Goal: Transaction & Acquisition: Subscribe to service/newsletter

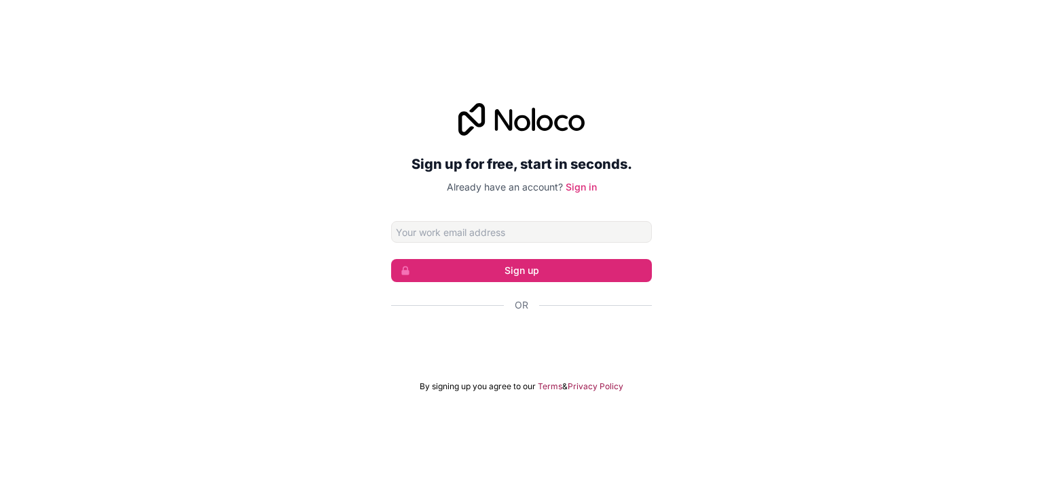
click at [453, 217] on div "Sign up for free, start in seconds. Already have an account? Sign in Sign up Or…" at bounding box center [521, 247] width 261 height 289
click at [451, 221] on input "Email address" at bounding box center [521, 232] width 261 height 22
click at [432, 226] on input "Email address" at bounding box center [521, 232] width 261 height 22
type input "A"
type input "[EMAIL_ADDRESS][DOMAIN_NAME]"
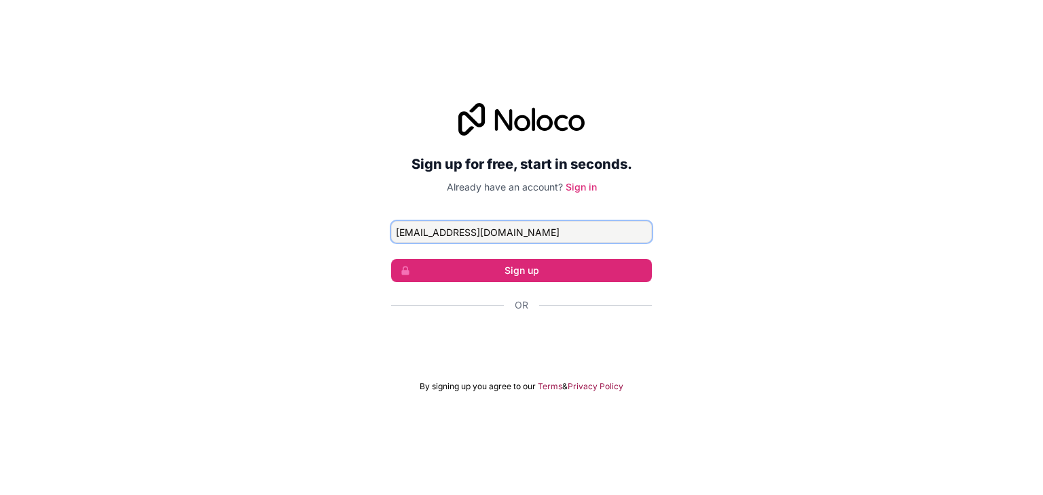
click button "Sign up" at bounding box center [521, 270] width 261 height 23
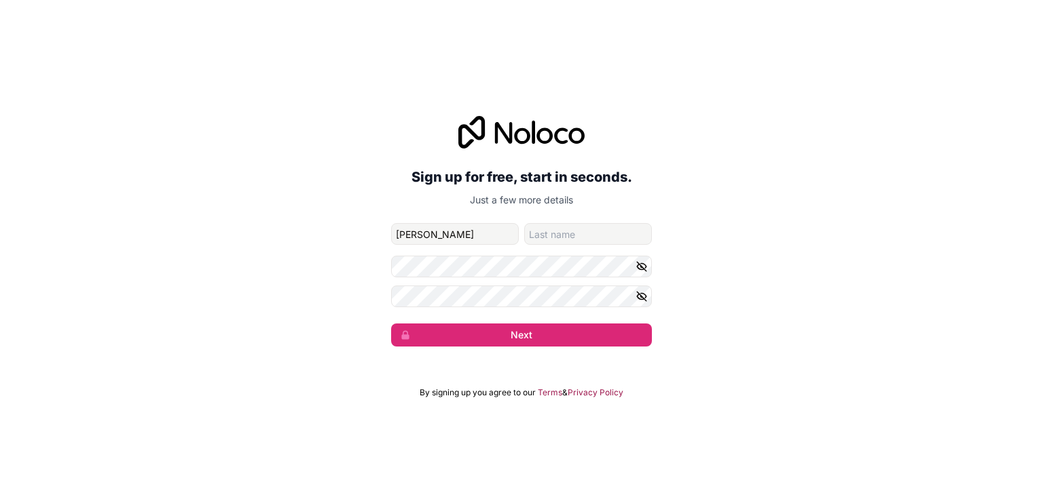
type input "[PERSON_NAME]"
click at [391, 324] on button "Next" at bounding box center [521, 335] width 261 height 23
drag, startPoint x: 491, startPoint y: 348, endPoint x: 521, endPoint y: 335, distance: 32.5
click at [521, 335] on div "Sign up for free, start in seconds. Just a few more details [EMAIL_ADDRESS][DOM…" at bounding box center [521, 231] width 1043 height 269
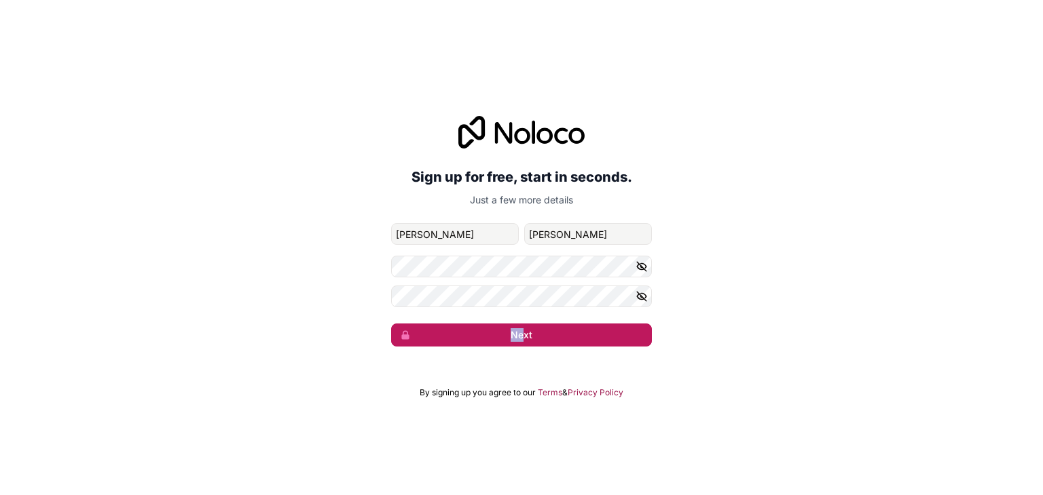
click at [521, 335] on button "Next" at bounding box center [521, 335] width 261 height 23
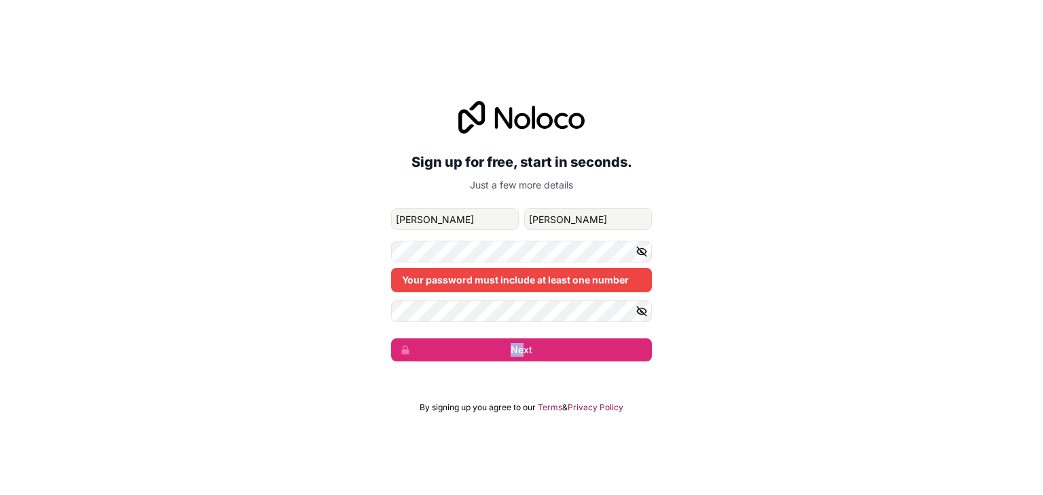
click at [648, 257] on button "button" at bounding box center [643, 252] width 16 height 22
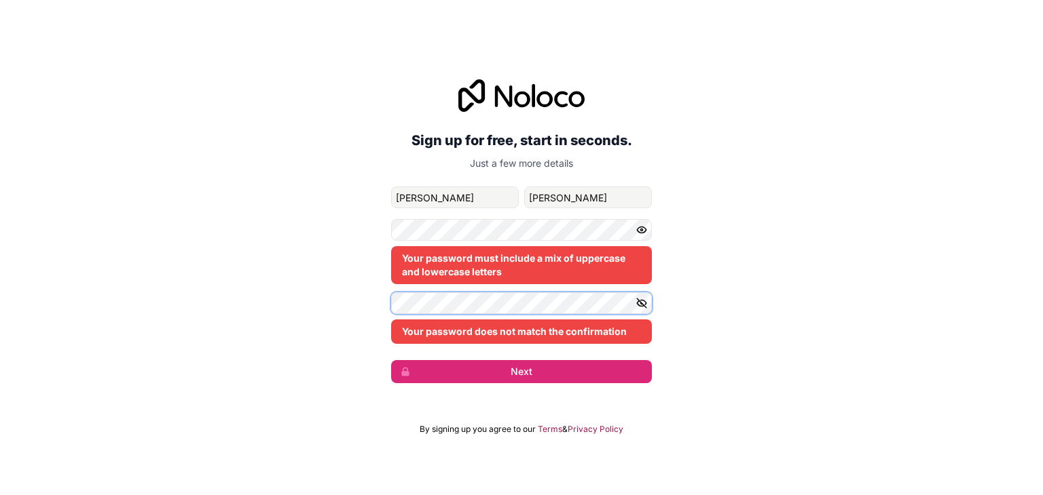
click at [524, 301] on form "[EMAIL_ADDRESS][DOMAIN_NAME] [PERSON_NAME] Your password must include a mix of …" at bounding box center [521, 285] width 261 height 197
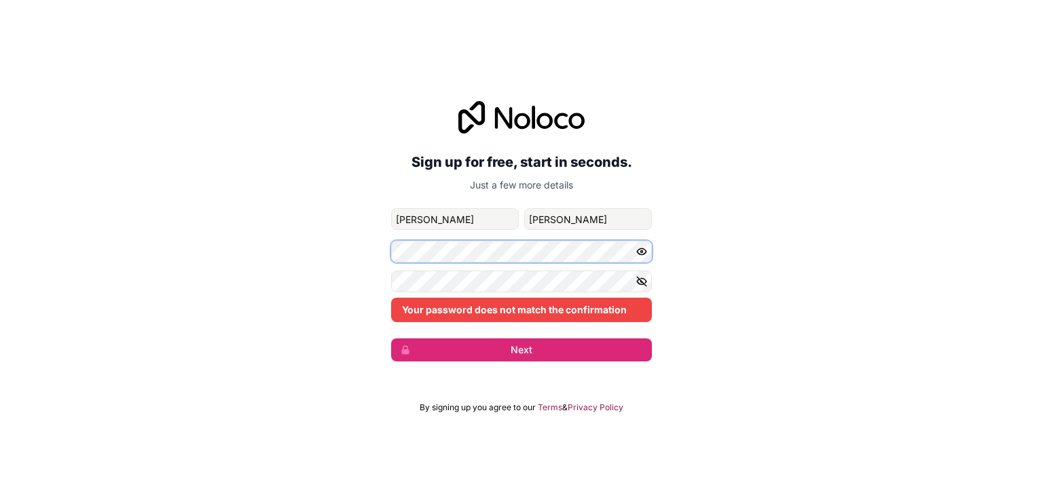
click at [330, 252] on div "Sign up for free, start in seconds. Just a few more details [EMAIL_ADDRESS][DOM…" at bounding box center [521, 231] width 1043 height 299
click at [331, 278] on div "Sign up for free, start in seconds. Just a few more details [EMAIL_ADDRESS][DOM…" at bounding box center [521, 231] width 1043 height 299
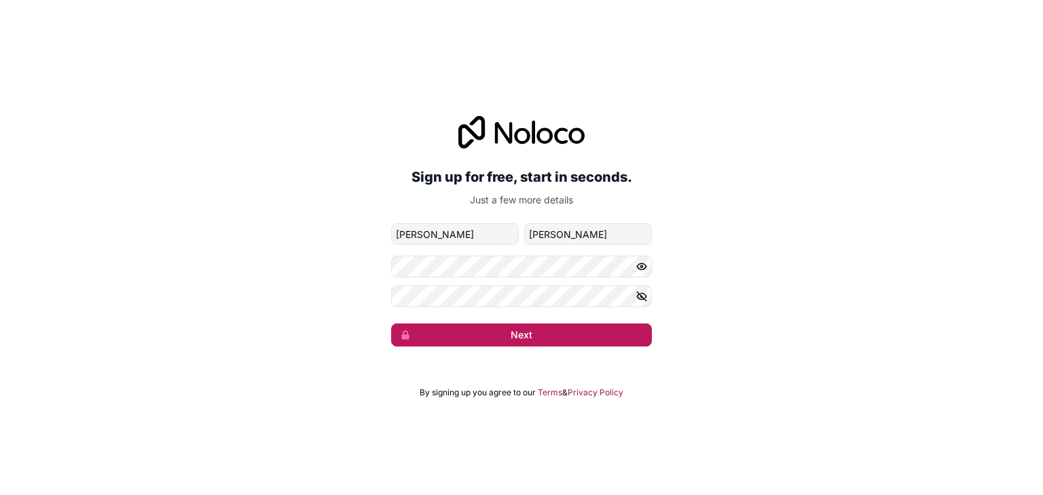
click at [493, 333] on button "Next" at bounding box center [521, 335] width 261 height 23
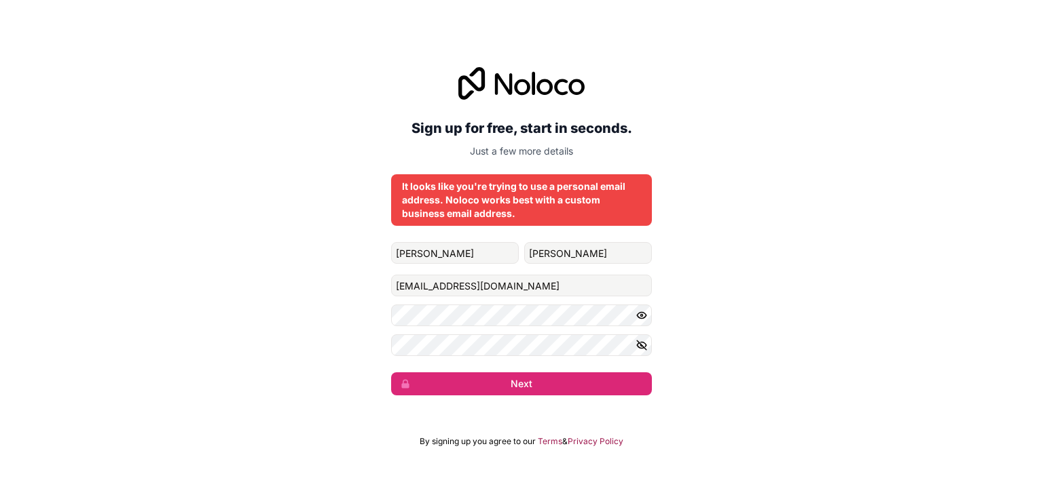
click at [500, 372] on form "[PERSON_NAME] [EMAIL_ADDRESS][DOMAIN_NAME] Next" at bounding box center [521, 318] width 261 height 153
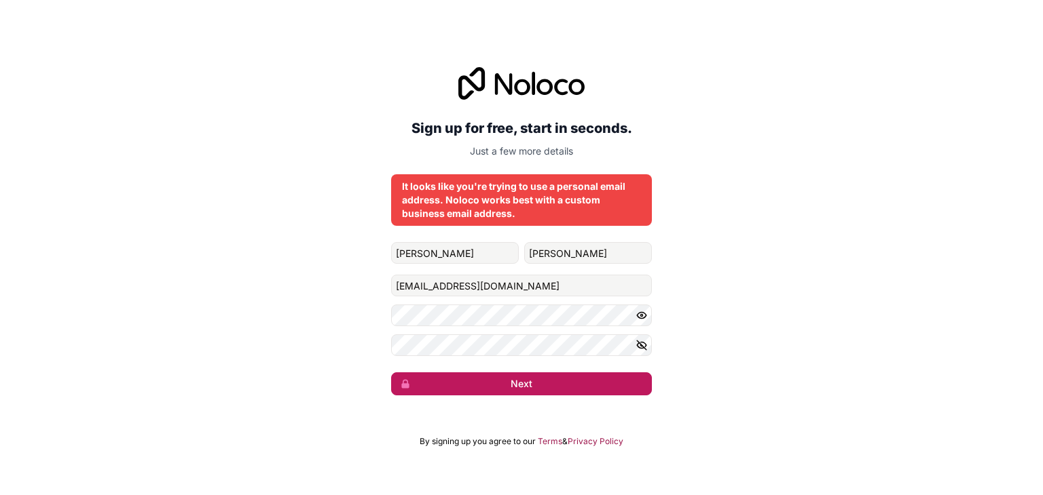
click at [510, 385] on button "Next" at bounding box center [521, 384] width 261 height 23
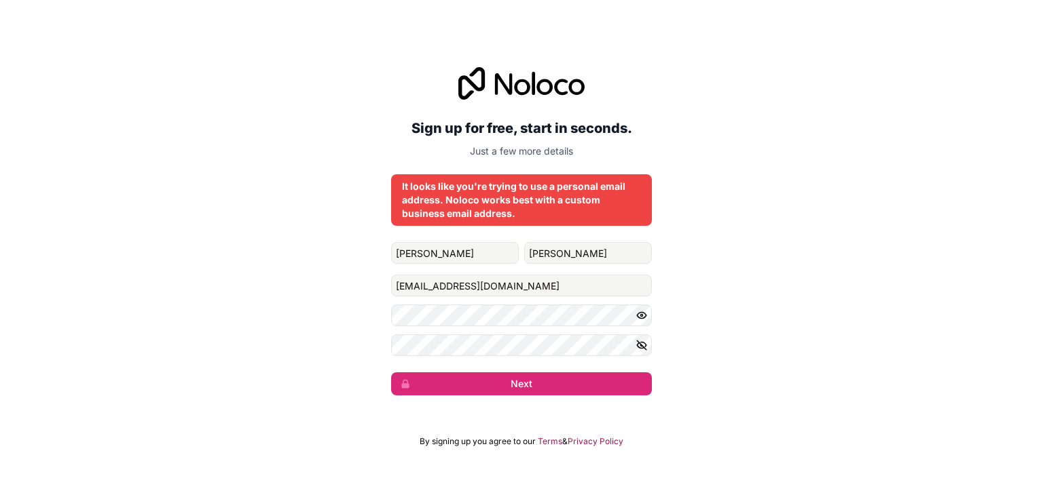
click at [510, 371] on form "[PERSON_NAME] [EMAIL_ADDRESS][DOMAIN_NAME] Next" at bounding box center [521, 318] width 261 height 153
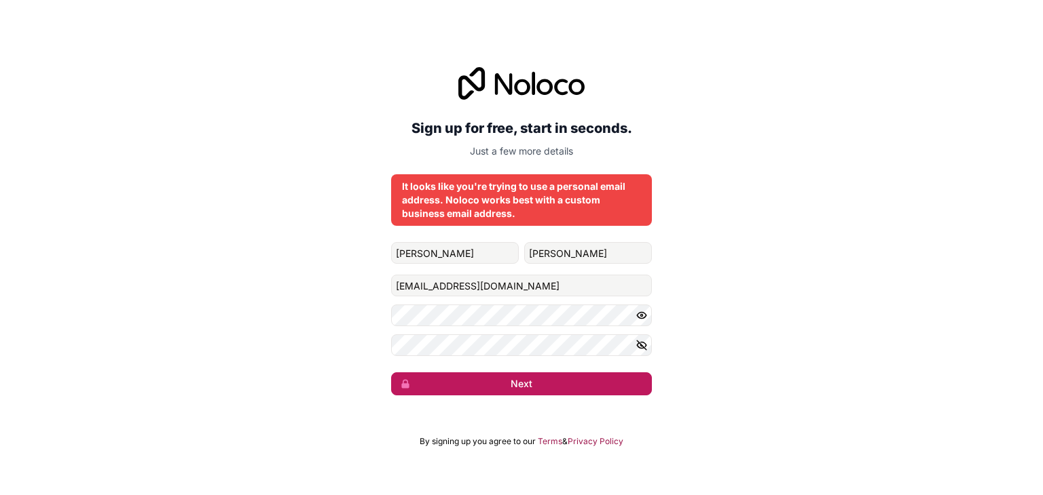
click at [511, 378] on button "Next" at bounding box center [521, 384] width 261 height 23
click at [511, 378] on button "submit" at bounding box center [521, 384] width 261 height 23
click at [511, 378] on button "Next" at bounding box center [521, 384] width 261 height 23
